Goal: Navigation & Orientation: Find specific page/section

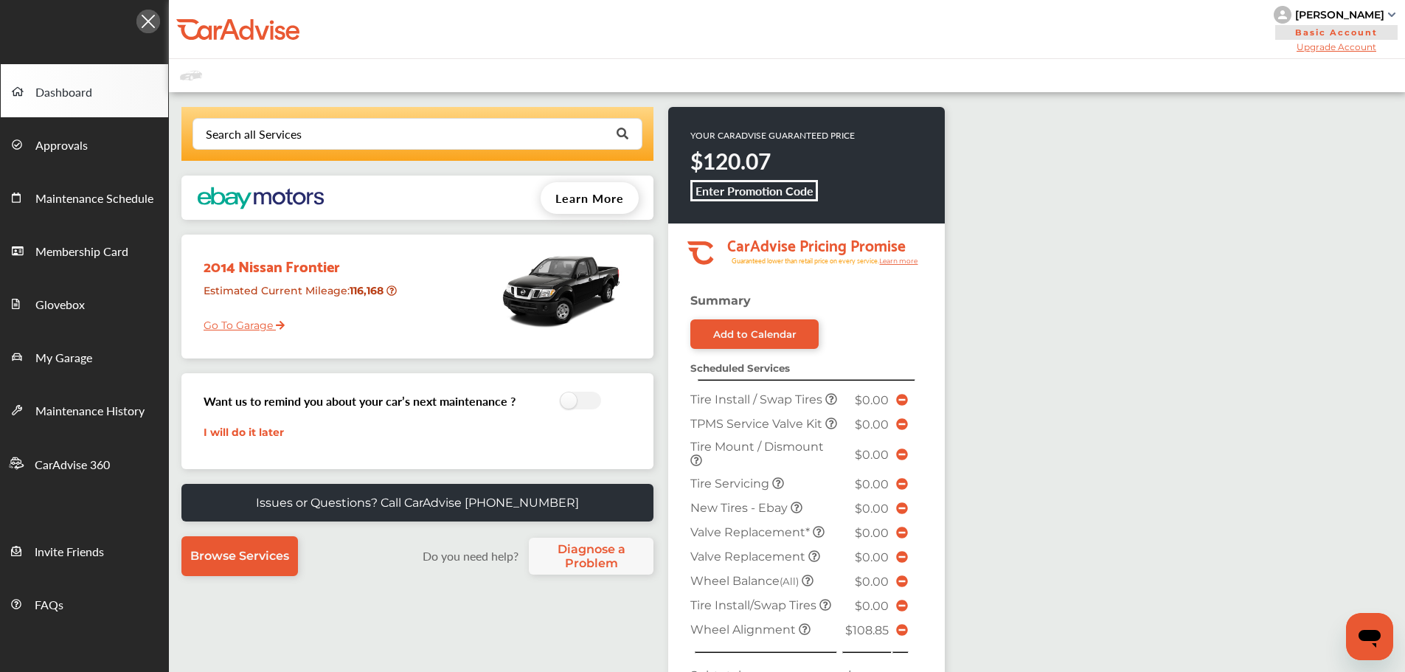
click at [243, 330] on link "Go To Garage" at bounding box center [238, 321] width 92 height 28
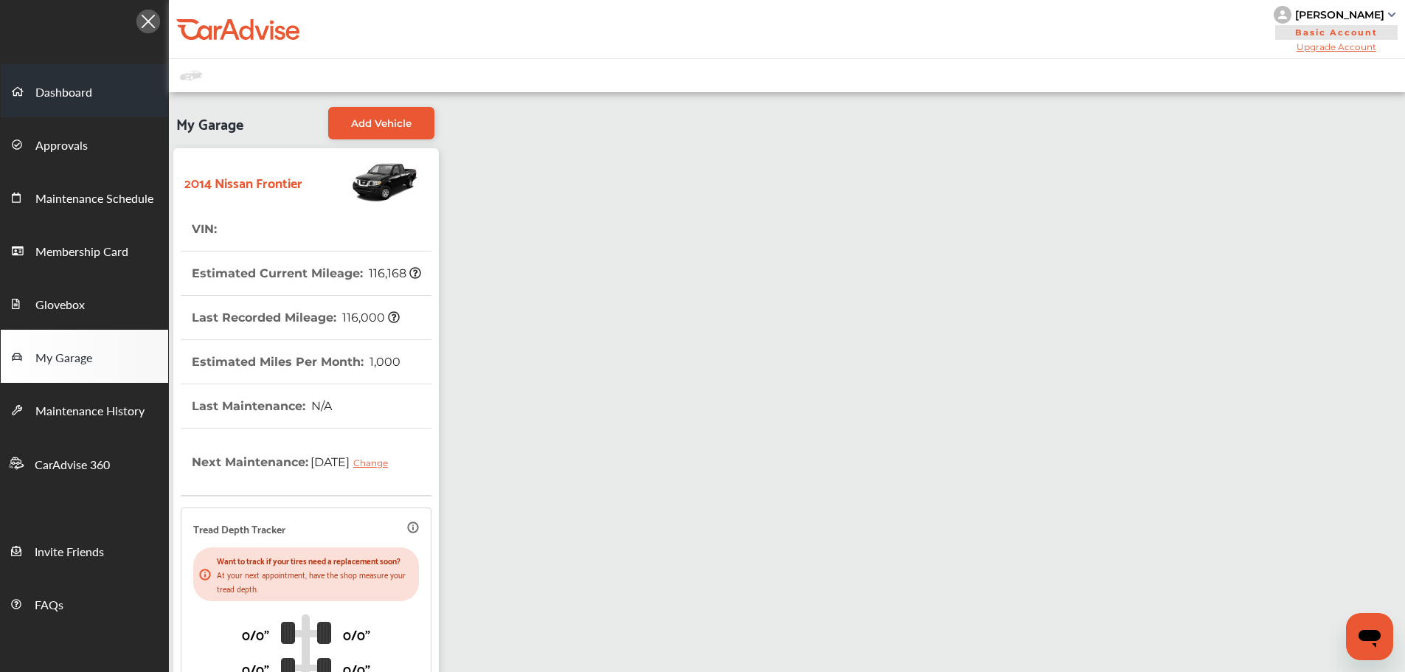
click at [70, 91] on span "Dashboard" at bounding box center [63, 92] width 57 height 19
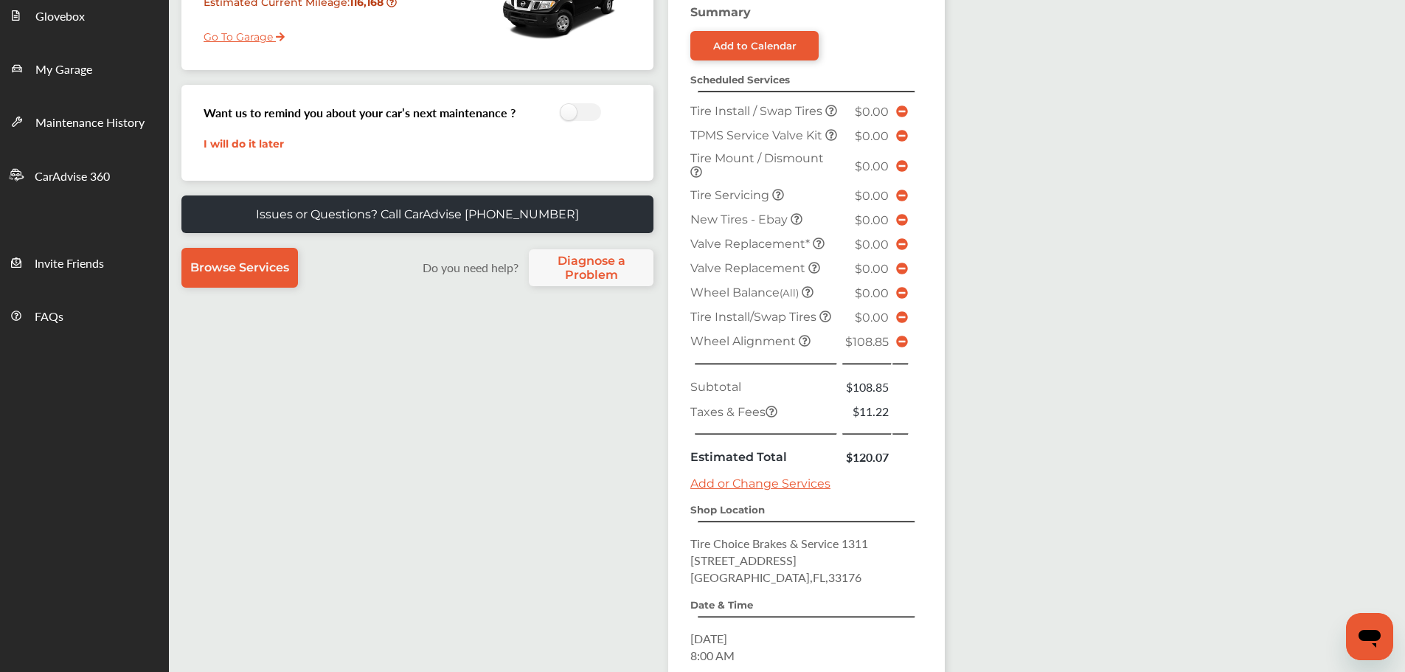
scroll to position [369, 0]
